Goal: Information Seeking & Learning: Find specific fact

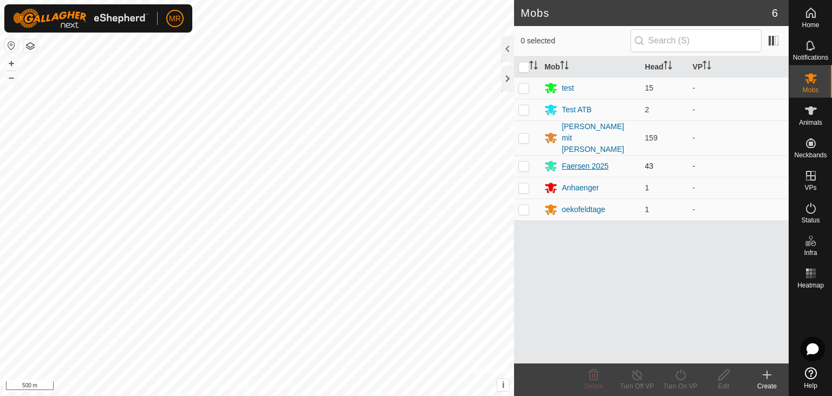
click at [569, 160] on div "Faersen 2025" at bounding box center [585, 165] width 47 height 11
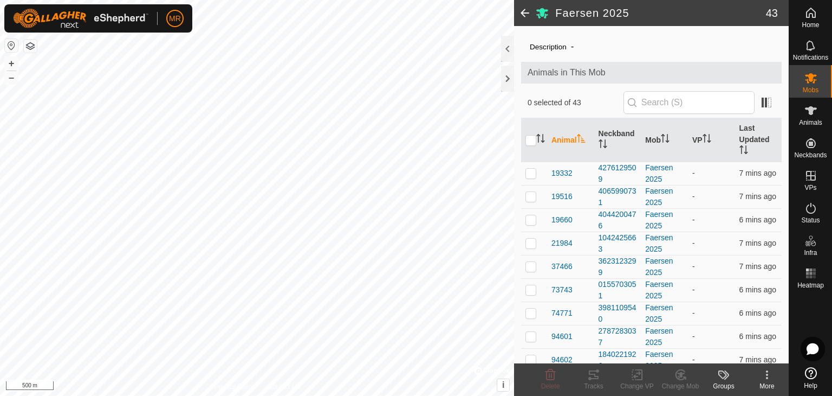
scroll to position [22, 0]
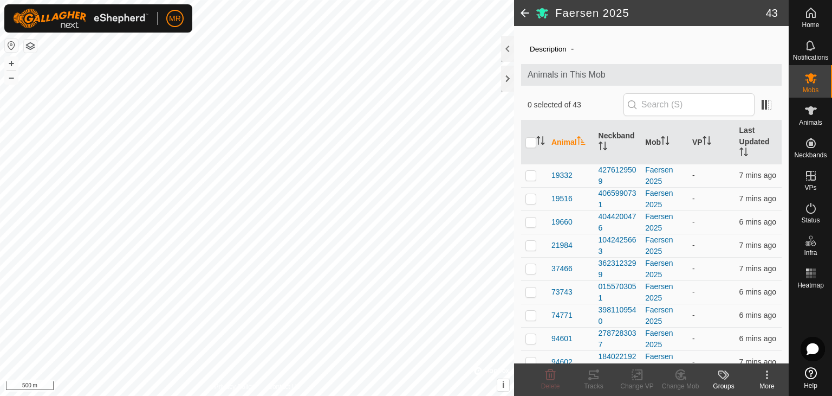
click at [522, 19] on span at bounding box center [525, 13] width 22 height 26
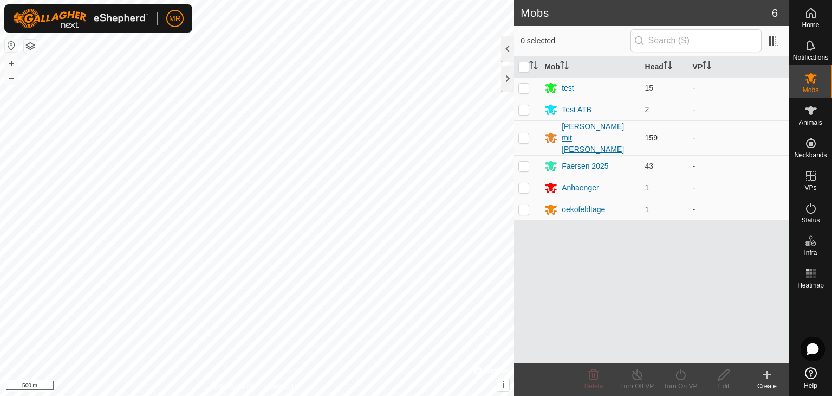
click at [578, 131] on div "[PERSON_NAME] mit [PERSON_NAME]" at bounding box center [599, 138] width 74 height 34
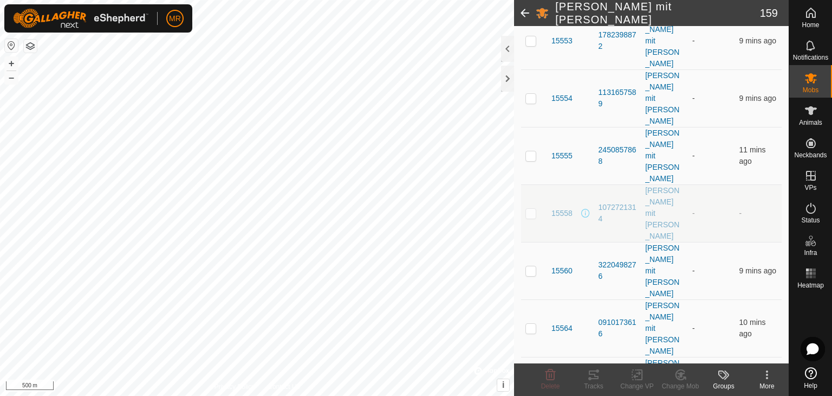
scroll to position [1073, 0]
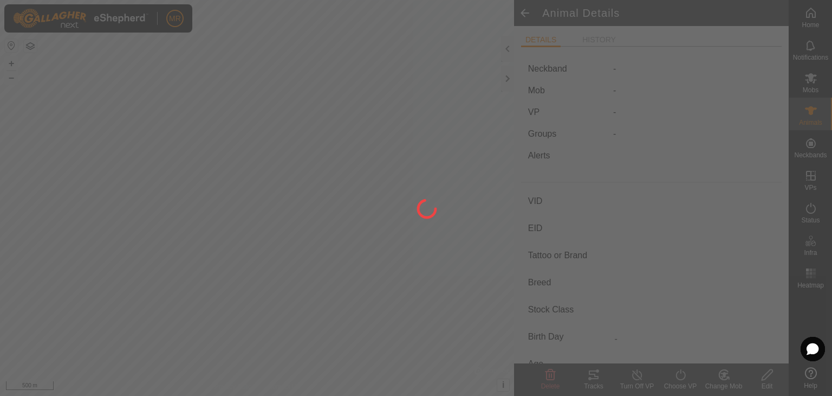
type input "37424"
type input "-"
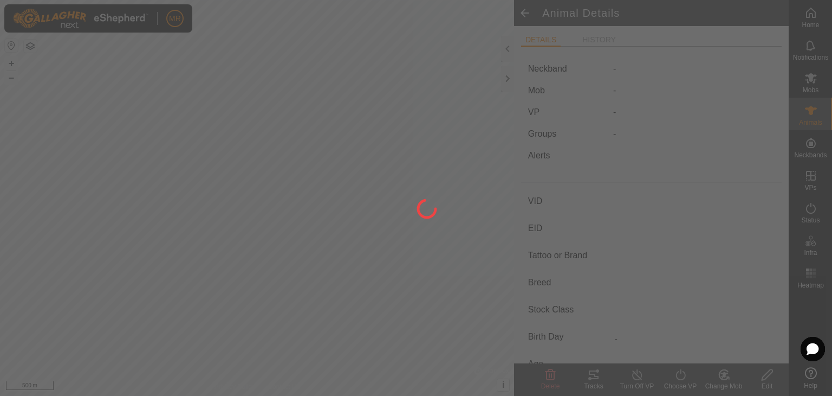
type input "-"
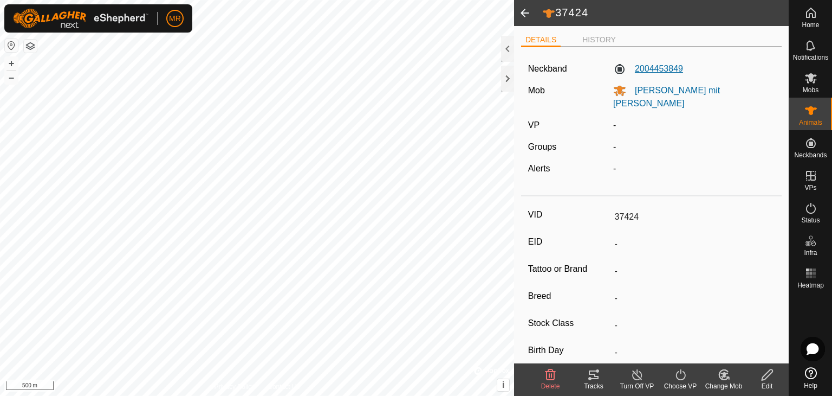
click at [640, 69] on label "2004453849" at bounding box center [648, 68] width 70 height 13
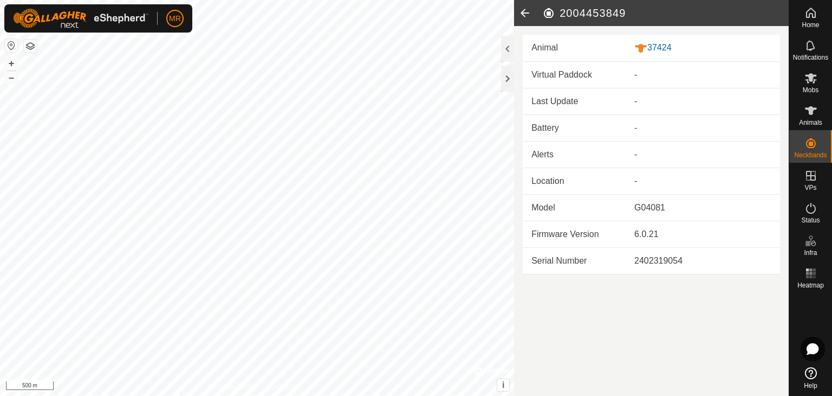
click at [528, 19] on icon at bounding box center [525, 13] width 22 height 26
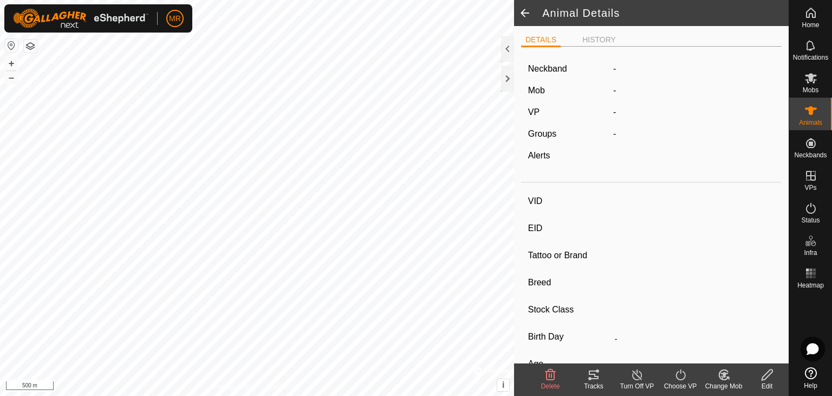
type input "37424"
type input "-"
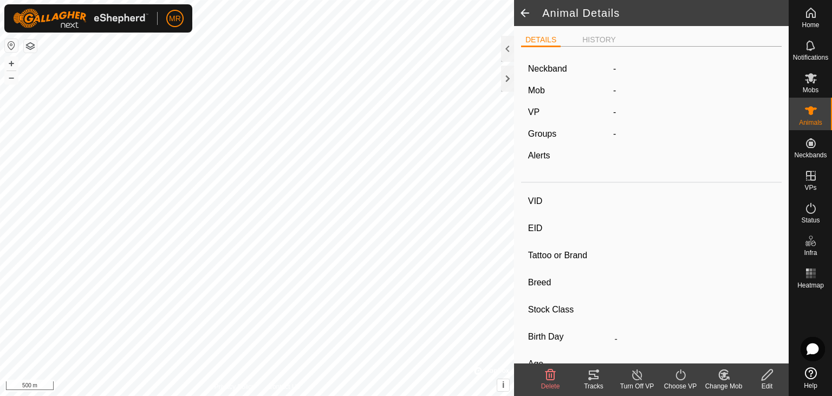
type input "-"
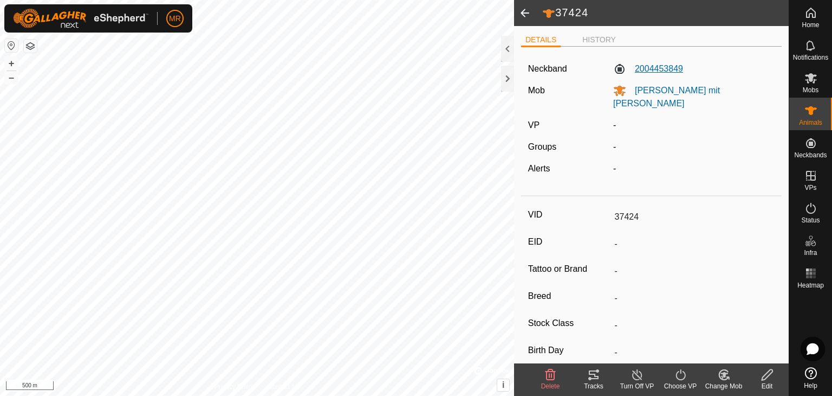
click at [650, 71] on label "2004453849" at bounding box center [648, 68] width 70 height 13
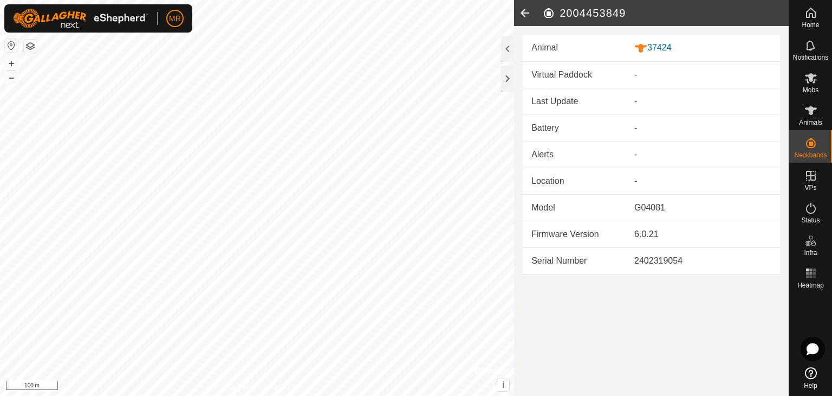
click at [529, 7] on icon at bounding box center [525, 13] width 22 height 26
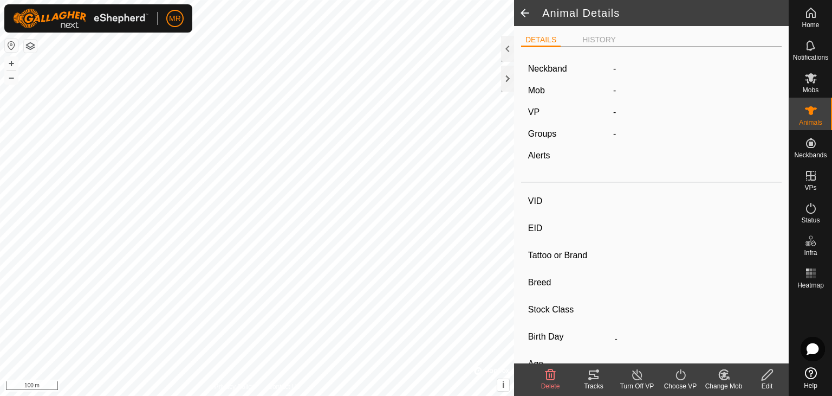
type input "37424"
type input "-"
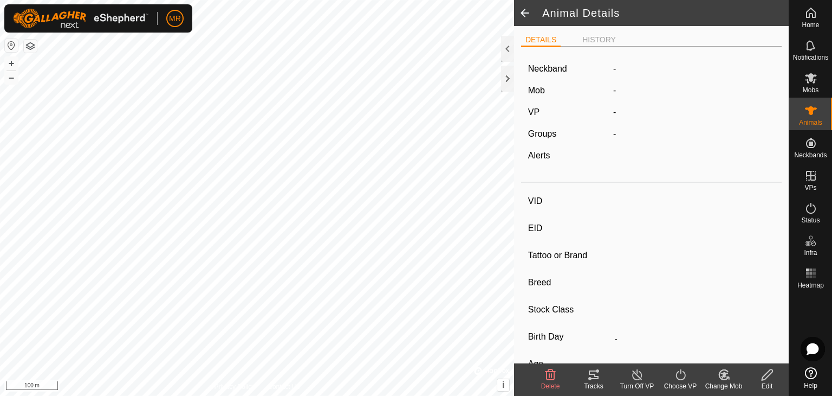
type input "-"
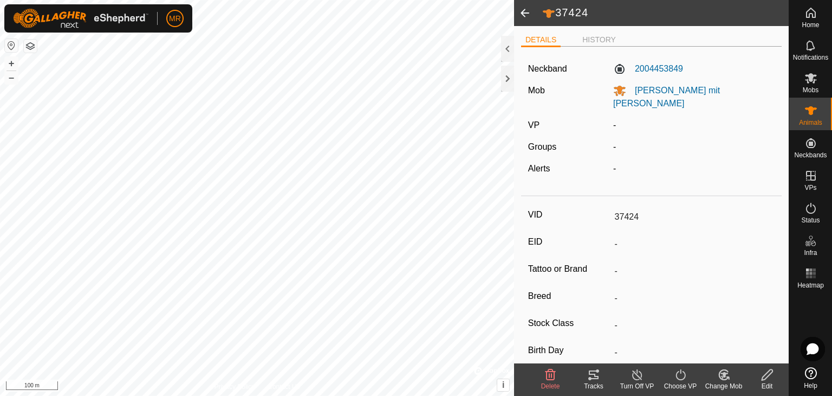
click at [529, 7] on span at bounding box center [525, 13] width 22 height 26
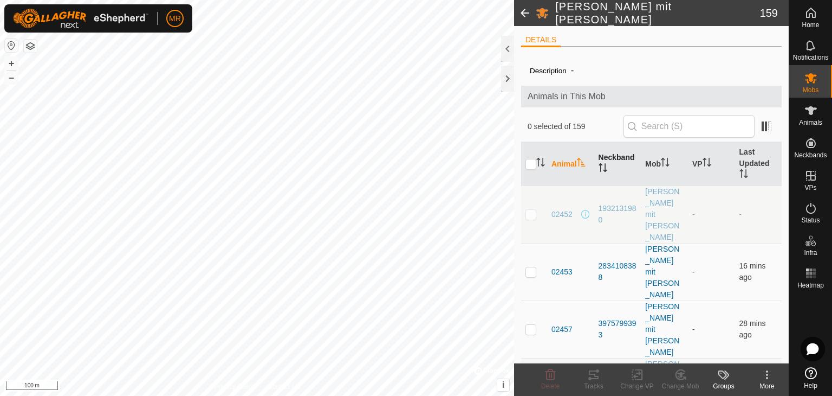
click at [606, 158] on th "Neckband" at bounding box center [617, 164] width 47 height 44
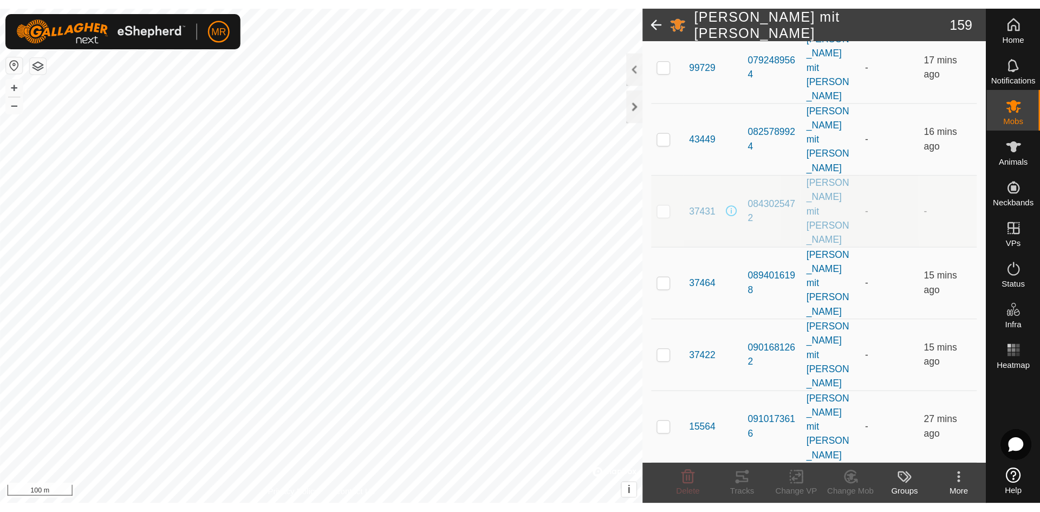
scroll to position [1577, 0]
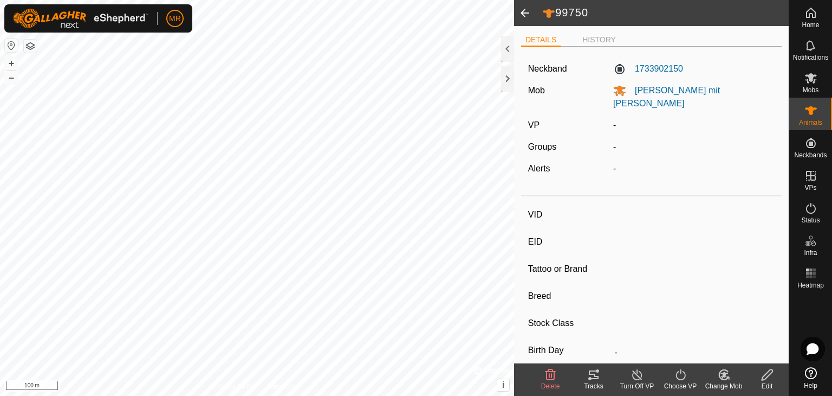
type input "99750"
type input "-"
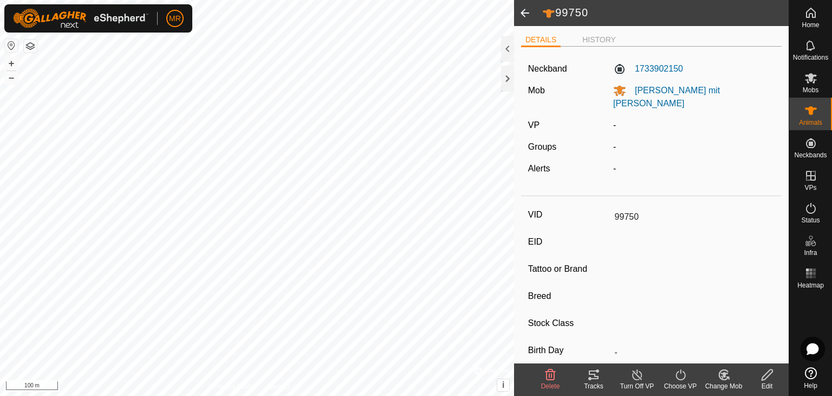
type input "-"
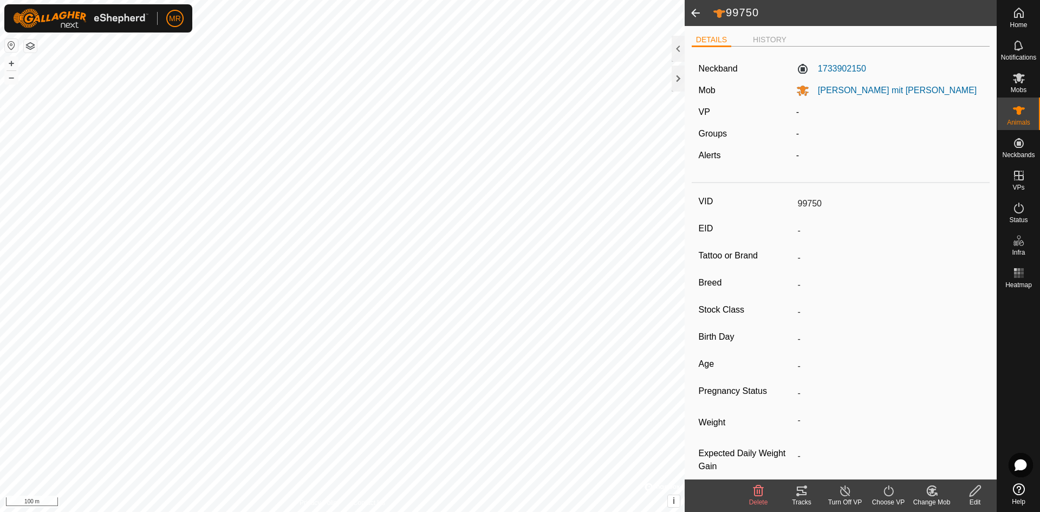
click at [699, 14] on span at bounding box center [696, 13] width 22 height 26
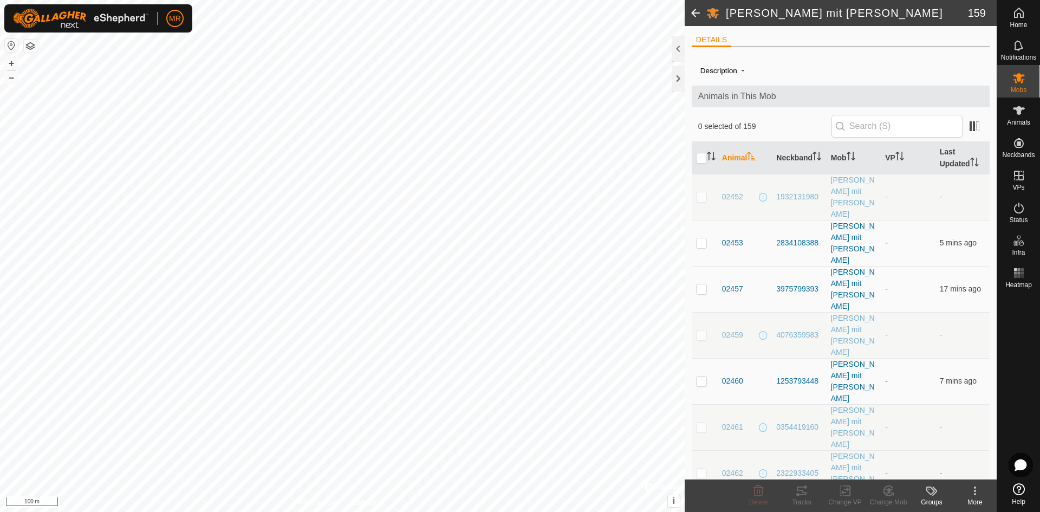
scroll to position [1175, 0]
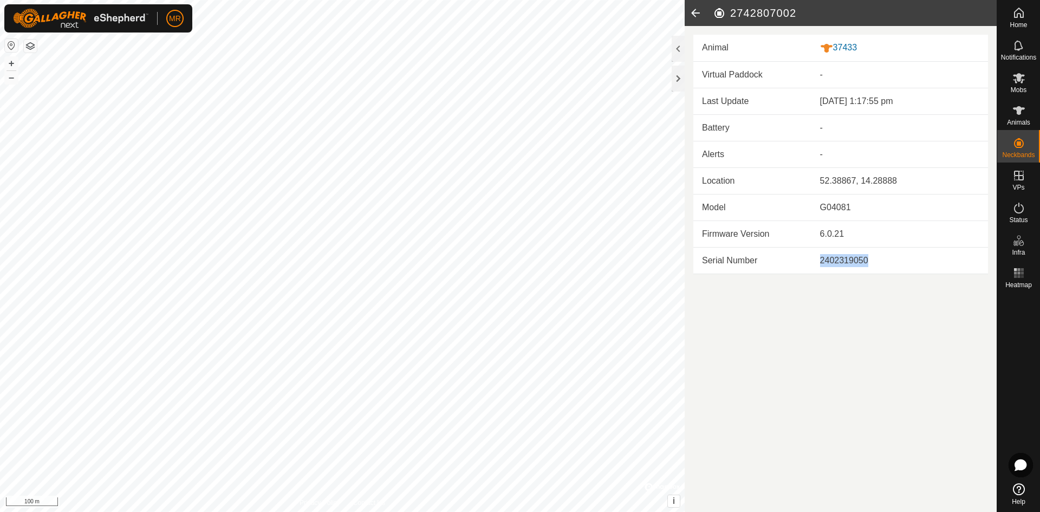
drag, startPoint x: 820, startPoint y: 259, endPoint x: 911, endPoint y: 254, distance: 91.2
click at [832, 254] on div "2402319050" at bounding box center [899, 260] width 159 height 13
click at [697, 9] on icon at bounding box center [696, 13] width 22 height 26
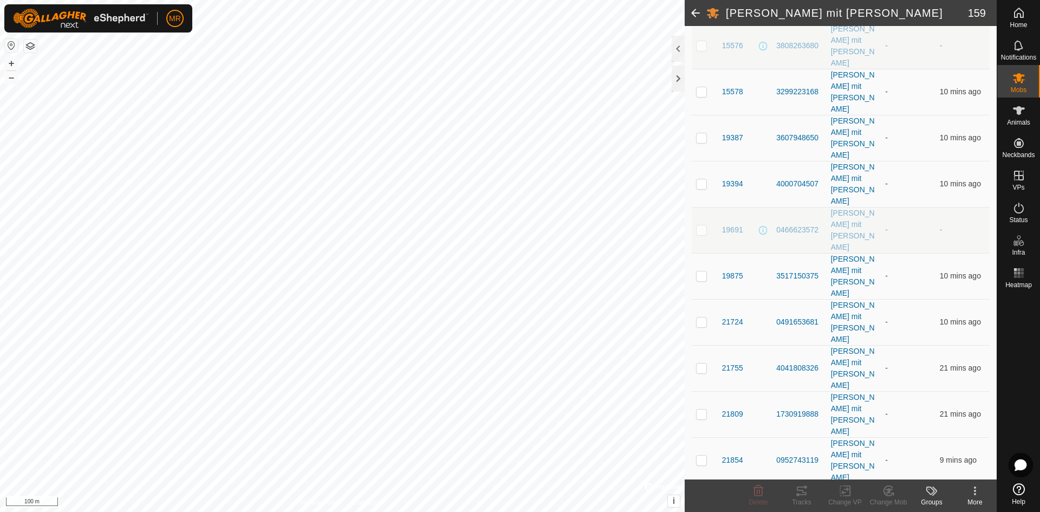
scroll to position [1404, 0]
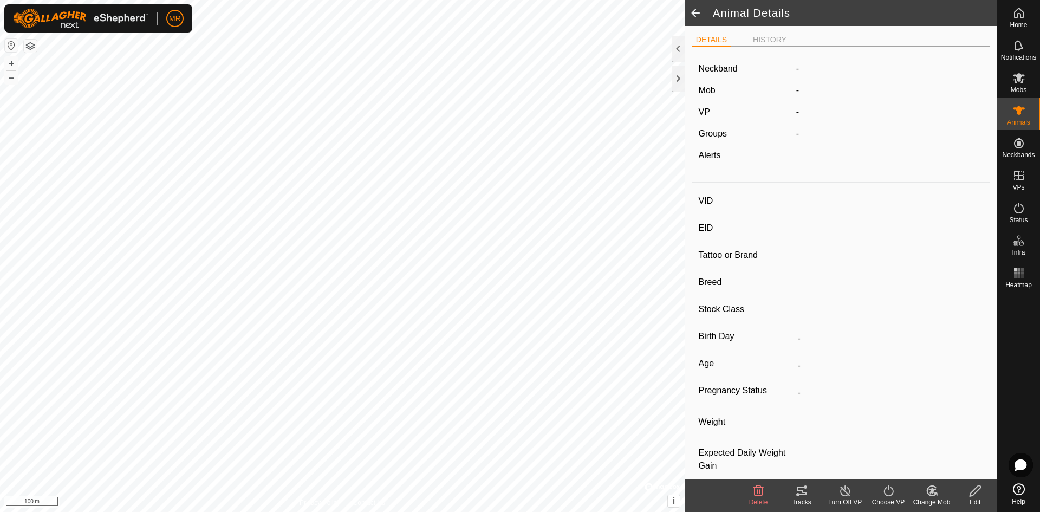
type input "37445"
type input "-"
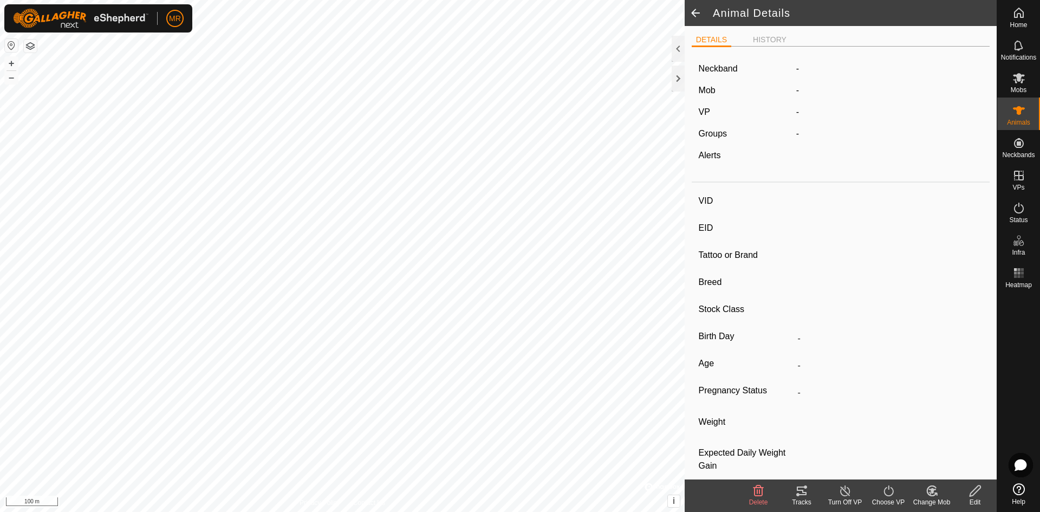
type input "-"
click at [832, 62] on label "1029431196" at bounding box center [831, 68] width 70 height 13
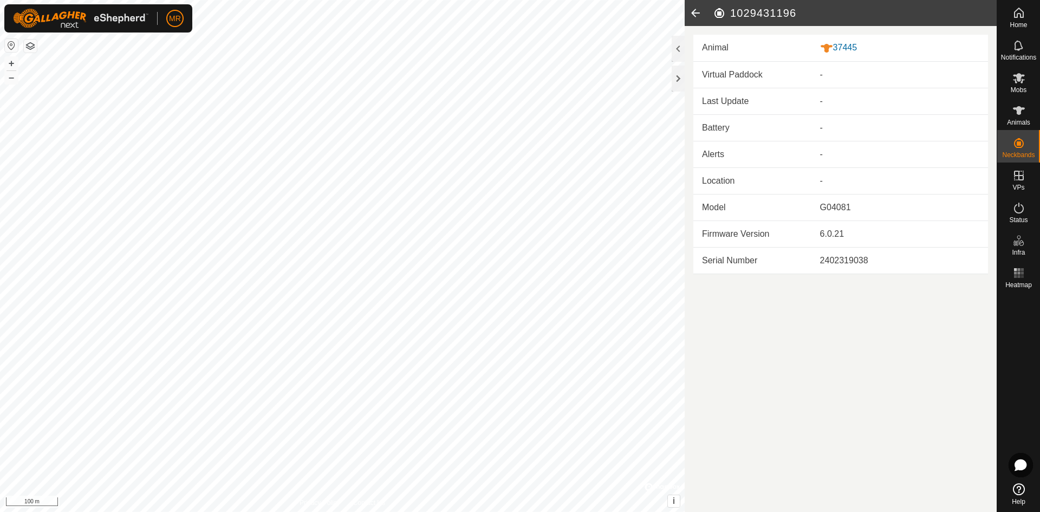
drag, startPoint x: 799, startPoint y: 12, endPoint x: 716, endPoint y: 9, distance: 83.5
click at [716, 9] on h2 "1029431196" at bounding box center [855, 13] width 284 height 13
copy h2 "1029431196"
click at [696, 8] on icon at bounding box center [696, 13] width 22 height 26
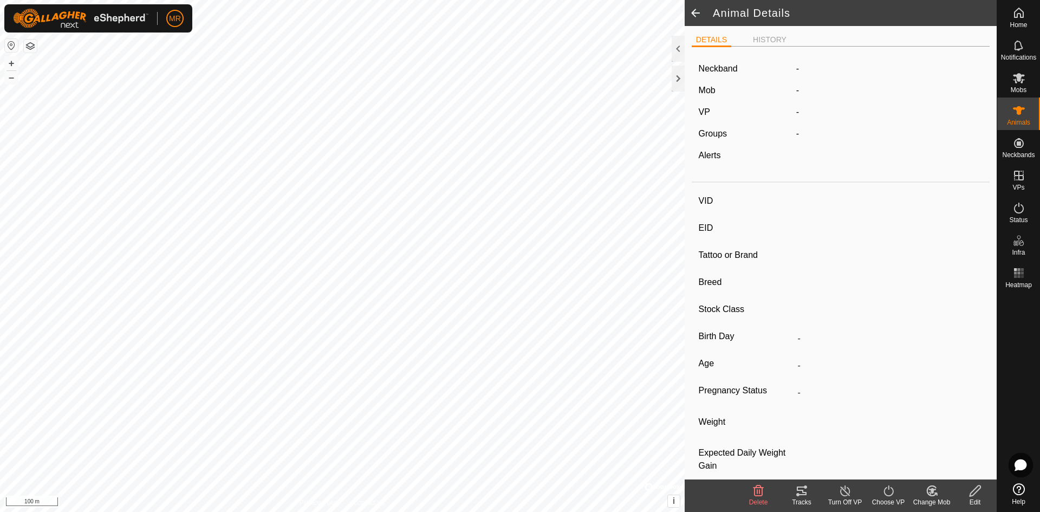
type input "37445"
type input "-"
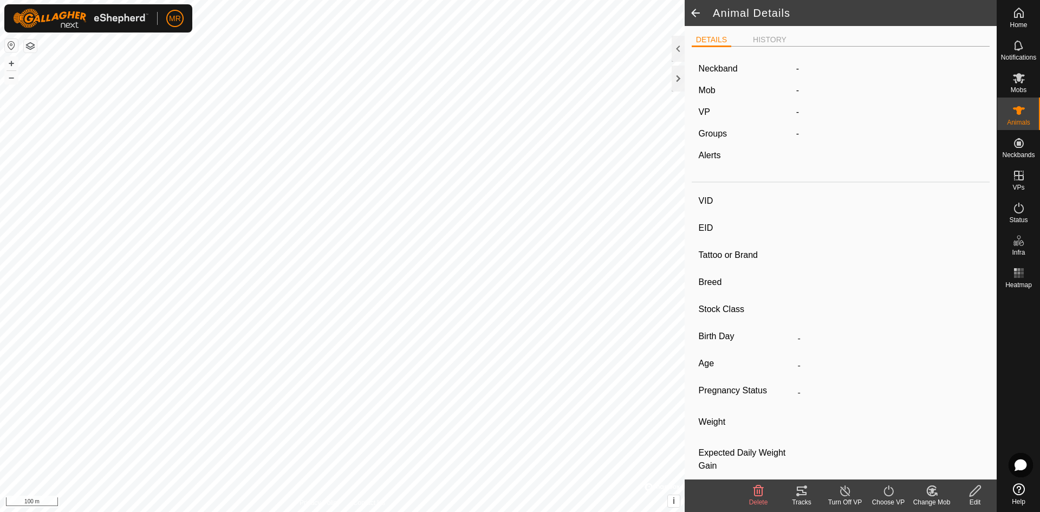
type input "-"
click at [689, 8] on span at bounding box center [696, 13] width 22 height 26
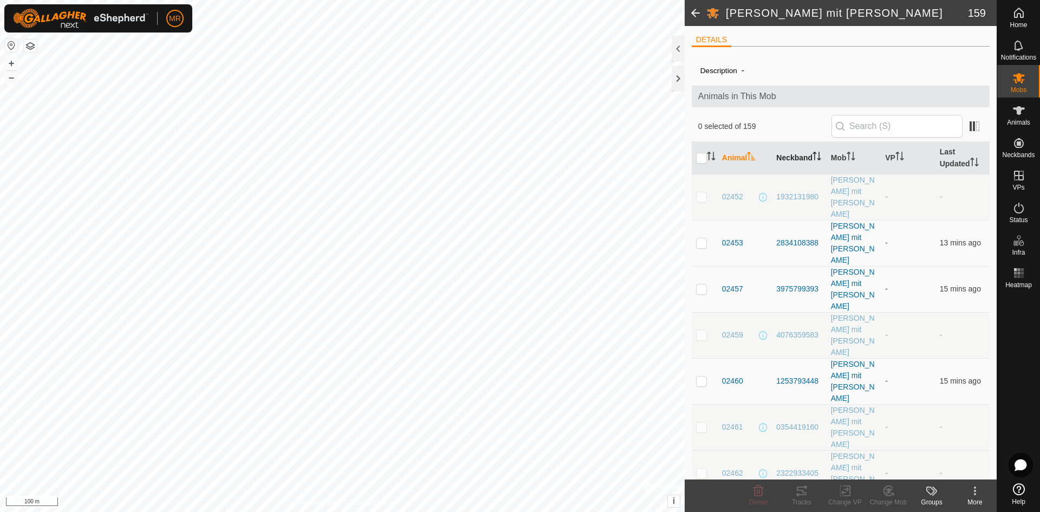
click at [792, 154] on th "Neckband" at bounding box center [799, 158] width 54 height 33
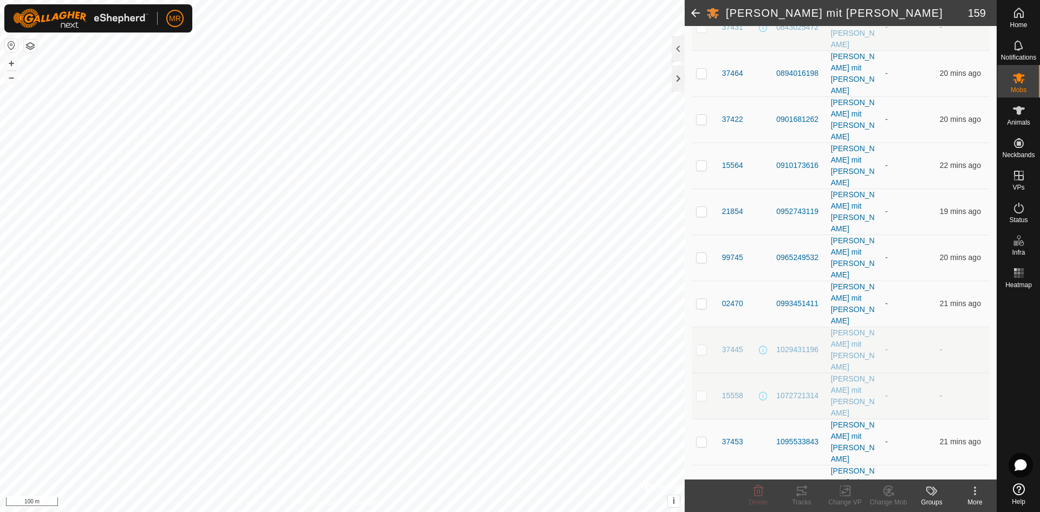
scroll to position [1483, 0]
